Goal: Information Seeking & Learning: Learn about a topic

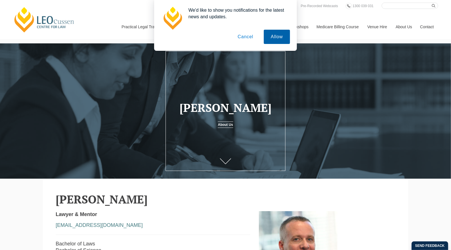
click at [281, 37] on button "Allow" at bounding box center [277, 37] width 26 height 14
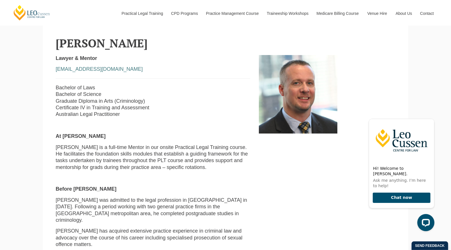
scroll to position [156, 0]
